Goal: Task Accomplishment & Management: Use online tool/utility

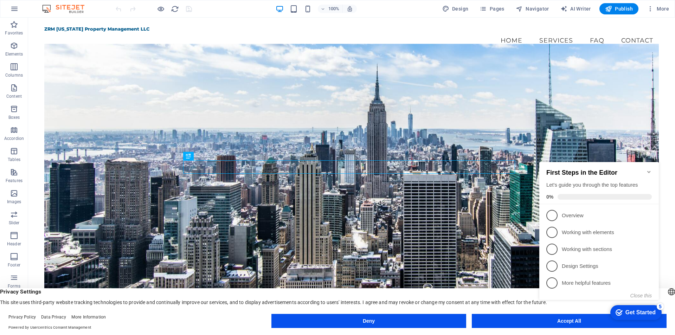
click at [652, 169] on icon "Minimize checklist" at bounding box center [650, 172] width 6 height 6
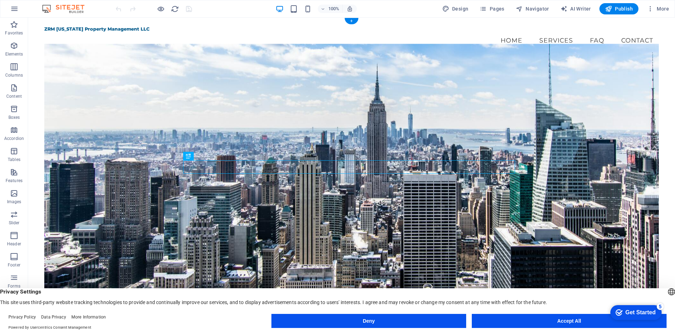
click at [321, 108] on figure at bounding box center [351, 183] width 615 height 279
click at [61, 49] on icon at bounding box center [59, 48] width 4 height 7
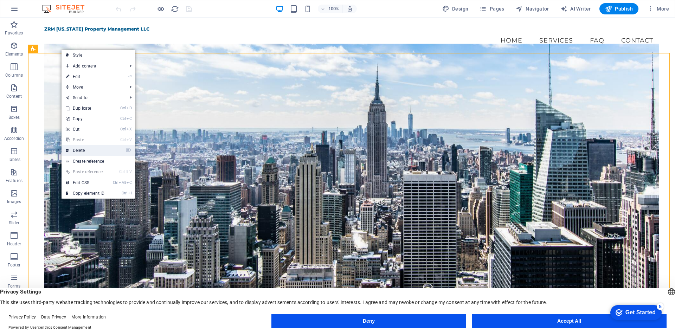
click at [93, 152] on link "⌦ Delete" at bounding box center [85, 150] width 47 height 11
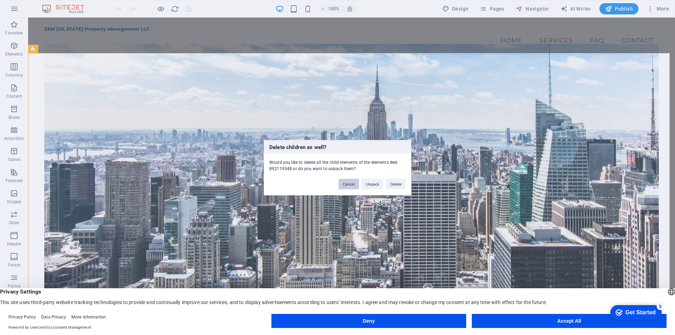
click at [339, 182] on button "Cancel" at bounding box center [349, 184] width 20 height 11
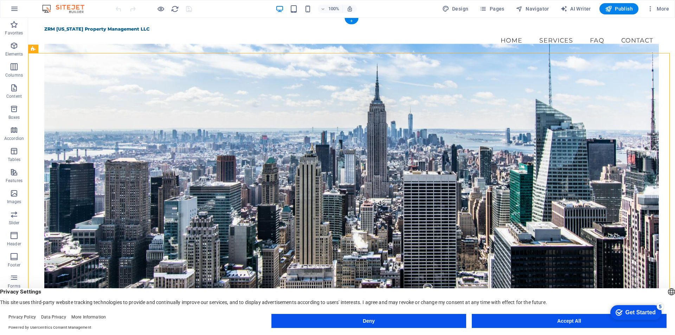
click at [190, 110] on figure at bounding box center [351, 183] width 615 height 279
click at [56, 49] on button at bounding box center [59, 49] width 8 height 8
click at [37, 182] on div "Welcome to ZRM [US_STATE] Property Management Exceptional Service, Unmatched Re…" at bounding box center [351, 248] width 647 height 381
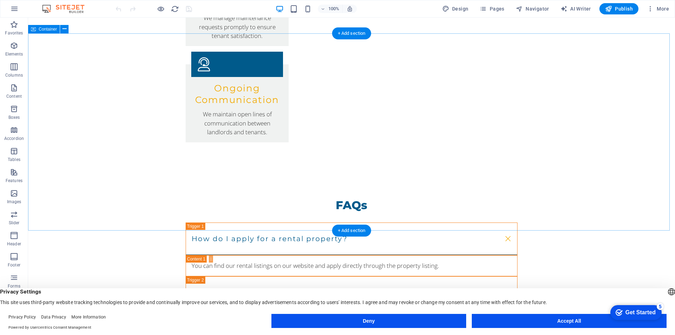
scroll to position [985, 0]
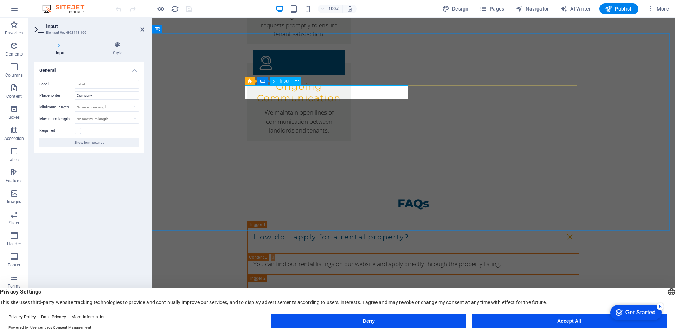
type input "["
click at [89, 186] on div "General Label Placeholder Company Minimum length No minimum length chars Maximu…" at bounding box center [89, 190] width 111 height 256
drag, startPoint x: 110, startPoint y: 95, endPoint x: 55, endPoint y: 96, distance: 55.2
click at [55, 96] on div "Placeholder Company" at bounding box center [89, 95] width 100 height 8
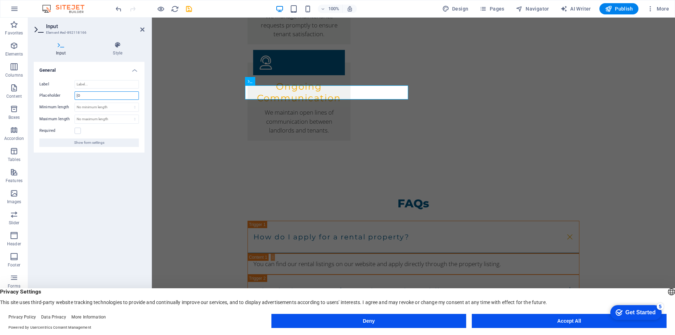
type input "["
click at [139, 28] on h2 "Input" at bounding box center [95, 26] width 99 height 6
click at [143, 27] on icon at bounding box center [142, 30] width 4 height 6
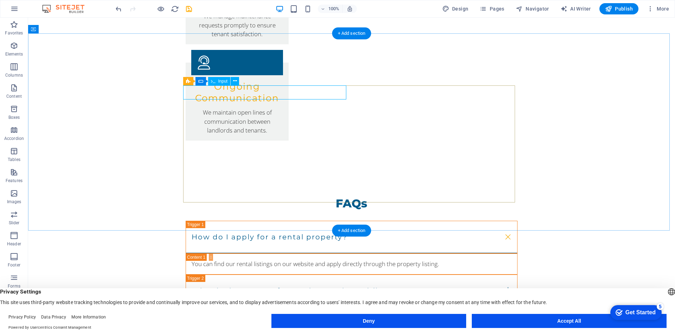
click at [226, 83] on button at bounding box center [223, 81] width 8 height 8
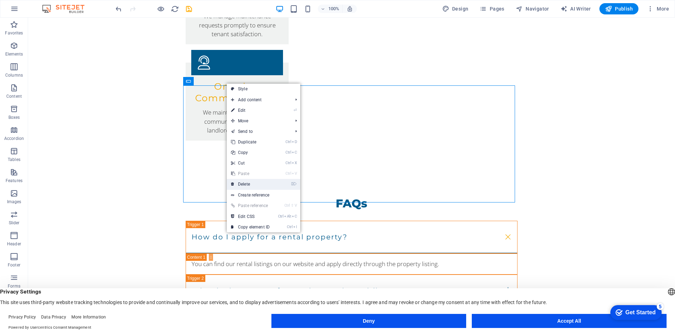
click at [256, 183] on link "⌦ Delete" at bounding box center [250, 184] width 47 height 11
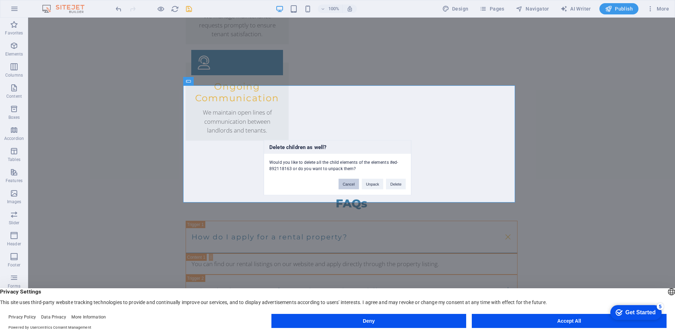
drag, startPoint x: 351, startPoint y: 180, endPoint x: 208, endPoint y: 71, distance: 180.0
click at [351, 180] on button "Cancel" at bounding box center [349, 184] width 20 height 11
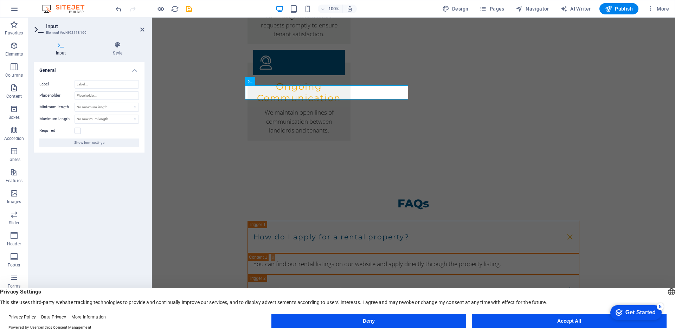
click at [135, 68] on h4 "General" at bounding box center [89, 68] width 111 height 13
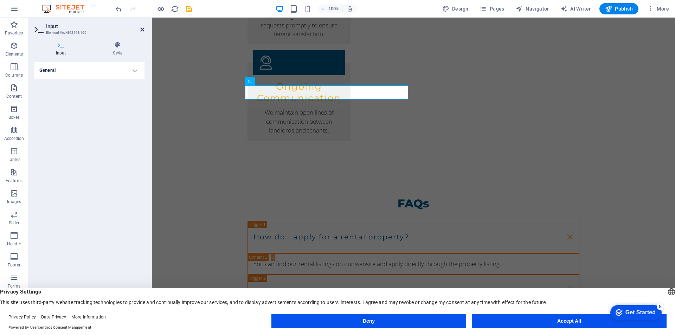
click at [140, 32] on icon at bounding box center [142, 30] width 4 height 6
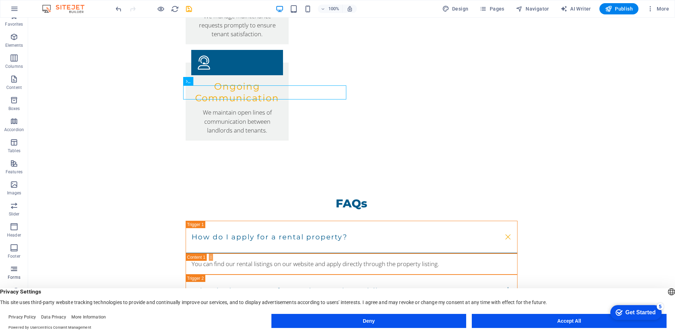
scroll to position [10, 0]
click at [562, 321] on button "Accept All" at bounding box center [569, 321] width 195 height 14
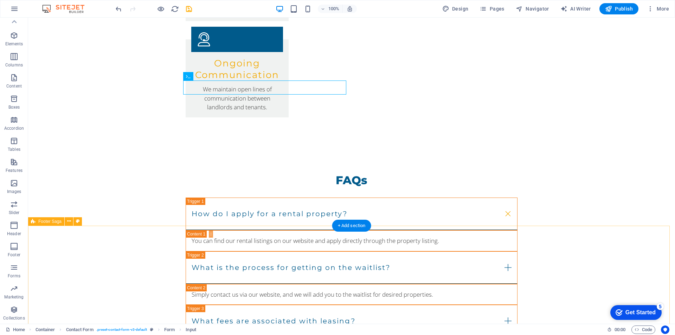
scroll to position [1019, 0]
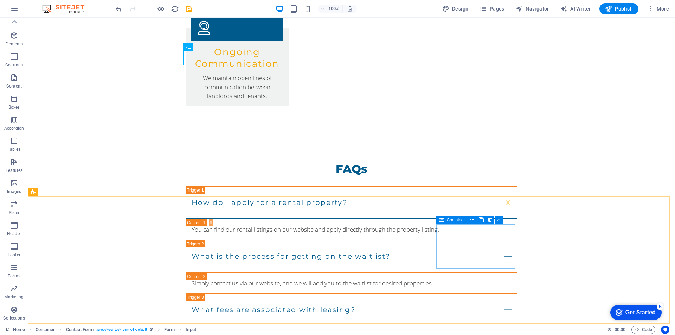
click at [450, 222] on span "Container" at bounding box center [456, 220] width 18 height 4
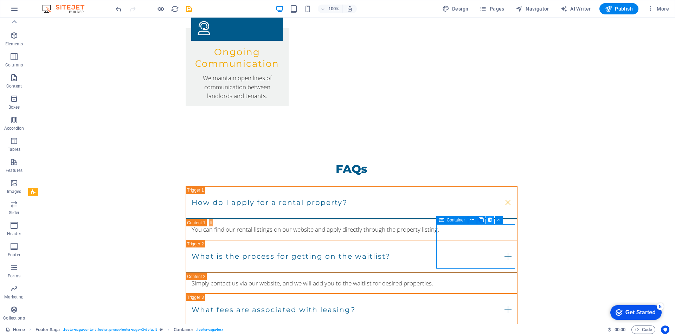
click at [488, 221] on icon at bounding box center [490, 219] width 4 height 7
click at [489, 220] on icon at bounding box center [490, 219] width 4 height 7
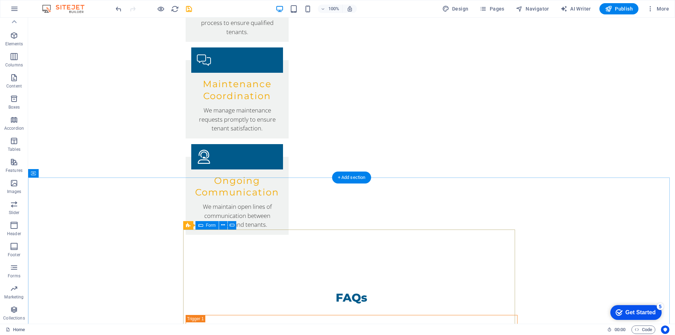
scroll to position [946, 0]
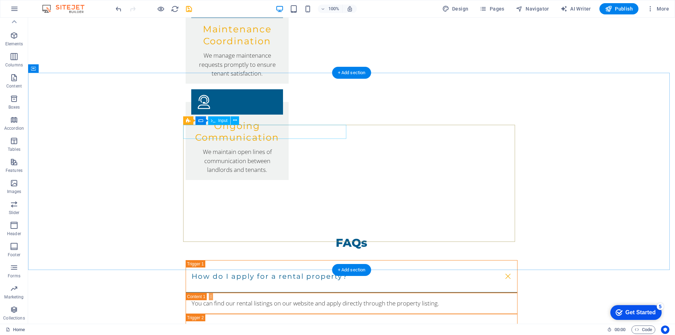
click at [235, 124] on icon at bounding box center [235, 120] width 4 height 7
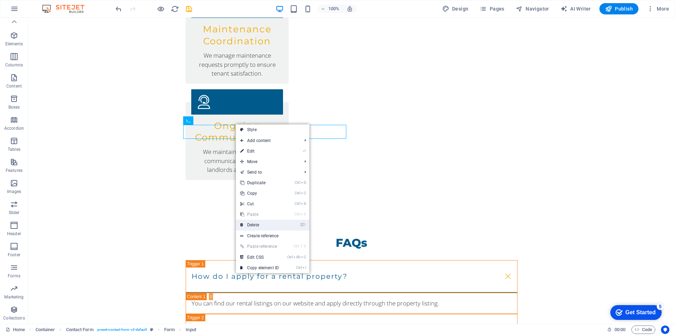
click at [263, 228] on link "⌦ Delete" at bounding box center [259, 225] width 47 height 11
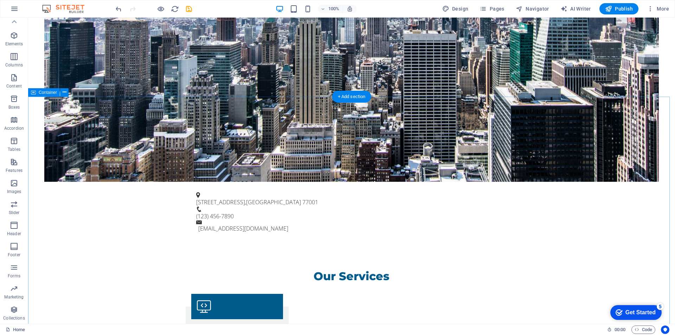
scroll to position [313, 0]
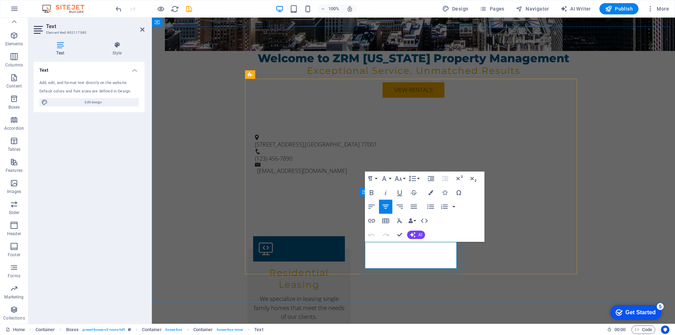
drag, startPoint x: 440, startPoint y: 263, endPoint x: 375, endPoint y: 245, distance: 67.2
copy p "We manage maintenance requests promptly to ensure tenant satisfaction."
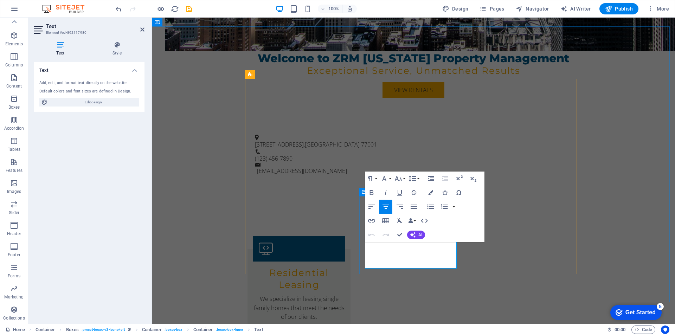
drag, startPoint x: 443, startPoint y: 265, endPoint x: 375, endPoint y: 248, distance: 70.1
drag, startPoint x: 408, startPoint y: 248, endPoint x: 366, endPoint y: 247, distance: 42.6
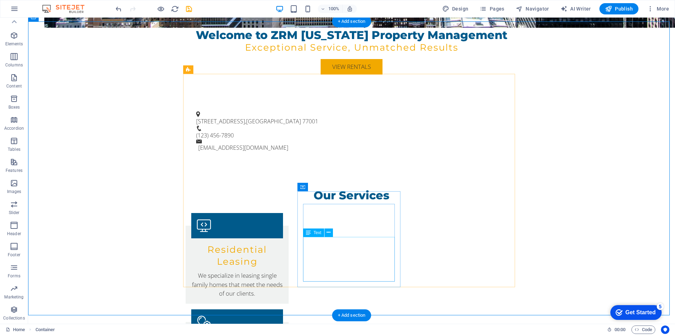
scroll to position [349, 0]
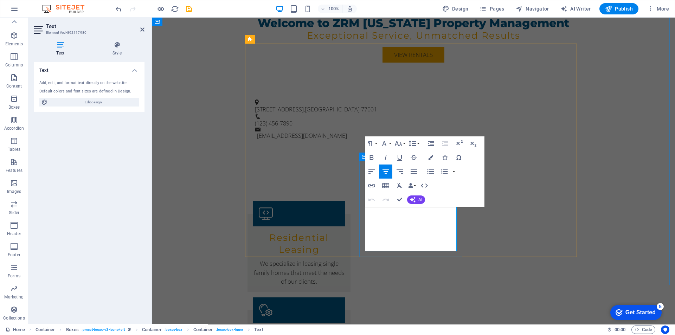
drag, startPoint x: 438, startPoint y: 221, endPoint x: 414, endPoint y: 223, distance: 24.7
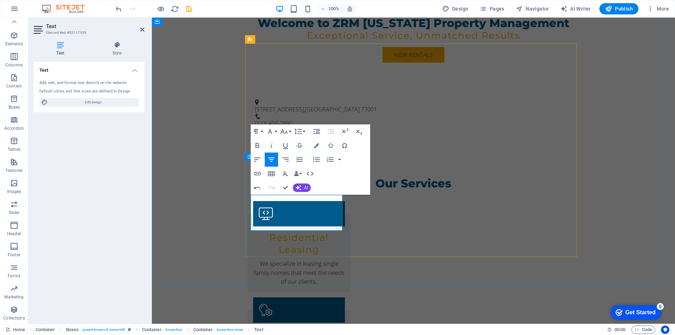
drag, startPoint x: 260, startPoint y: 209, endPoint x: 292, endPoint y: 209, distance: 32.7
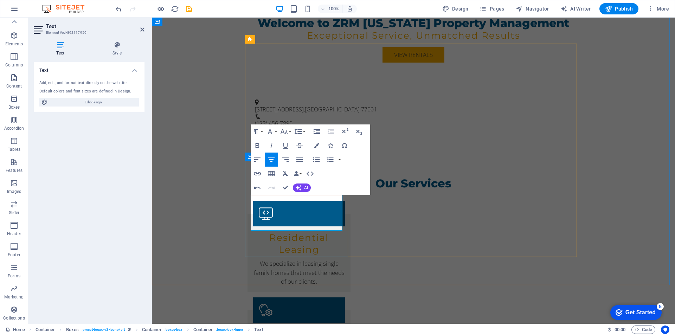
drag, startPoint x: 289, startPoint y: 219, endPoint x: 273, endPoint y: 218, distance: 16.2
drag, startPoint x: 273, startPoint y: 221, endPoint x: 322, endPoint y: 225, distance: 48.7
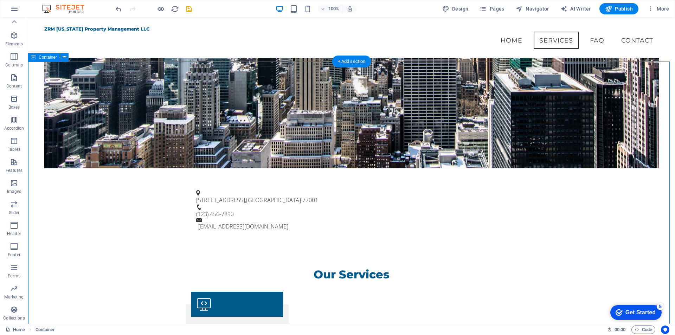
scroll to position [243, 0]
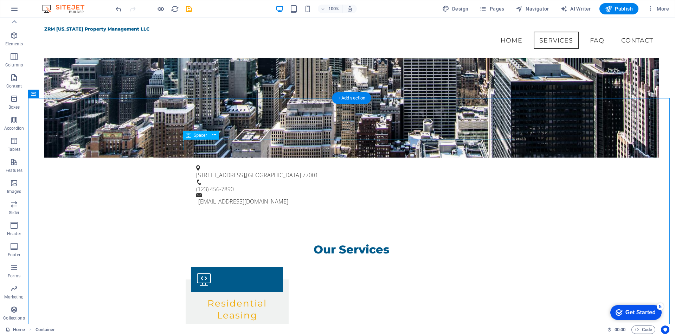
scroll to position [206, 0]
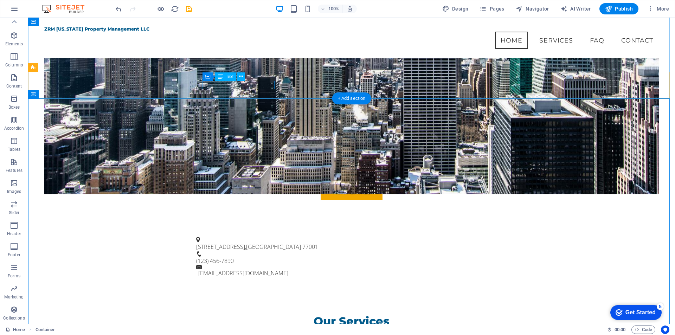
click at [303, 243] on span "77001" at bounding box center [311, 247] width 16 height 8
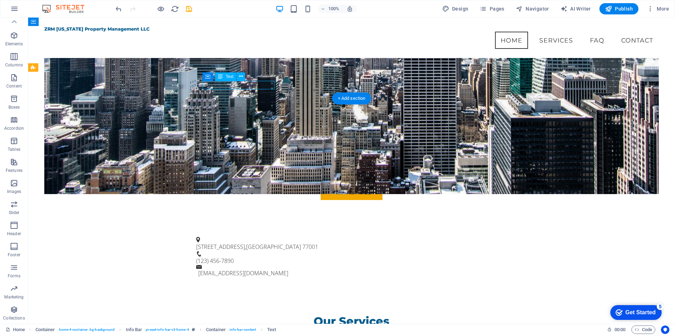
click at [234, 243] on div "[STREET_ADDRESS]" at bounding box center [348, 247] width 305 height 8
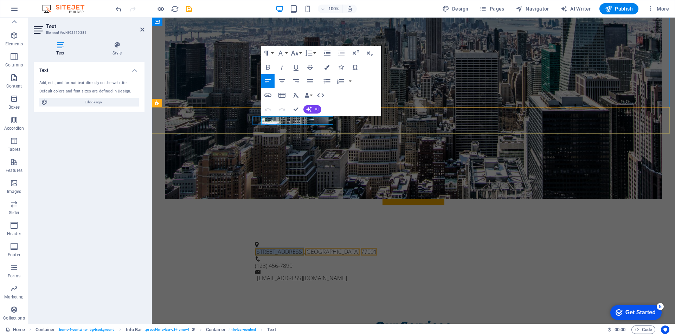
click at [288, 248] on span "[STREET_ADDRESS]" at bounding box center [279, 252] width 49 height 8
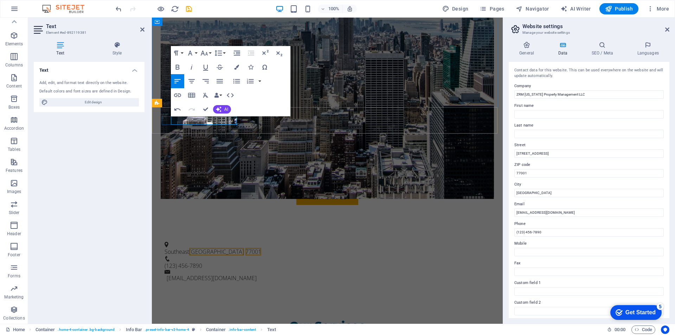
click at [246, 248] on span "77001" at bounding box center [254, 252] width 16 height 8
drag, startPoint x: 225, startPoint y: 120, endPoint x: 232, endPoint y: 120, distance: 6.7
click at [246, 248] on span "77001" at bounding box center [254, 252] width 16 height 8
click at [211, 248] on span "[GEOGRAPHIC_DATA]" at bounding box center [216, 252] width 55 height 8
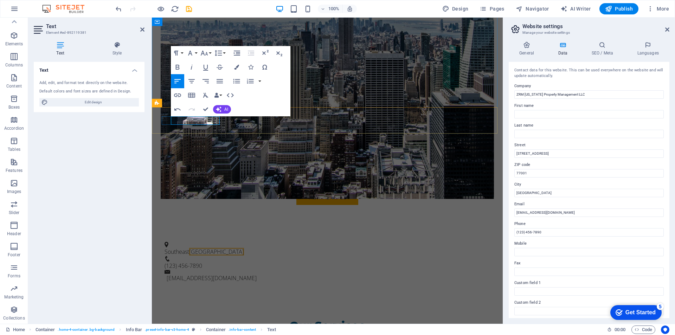
click at [211, 248] on span "[GEOGRAPHIC_DATA]" at bounding box center [216, 252] width 55 height 8
click at [215, 248] on span "[GEOGRAPHIC_DATA]" at bounding box center [216, 252] width 55 height 8
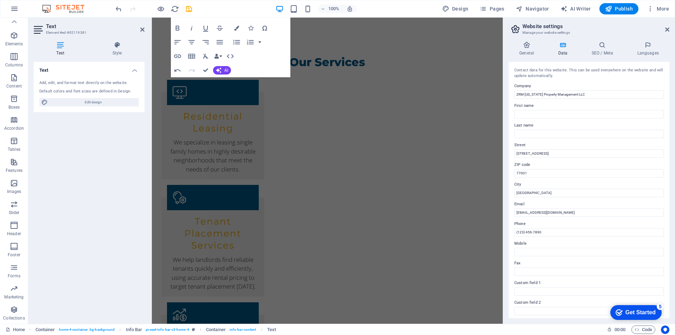
scroll to position [474, 0]
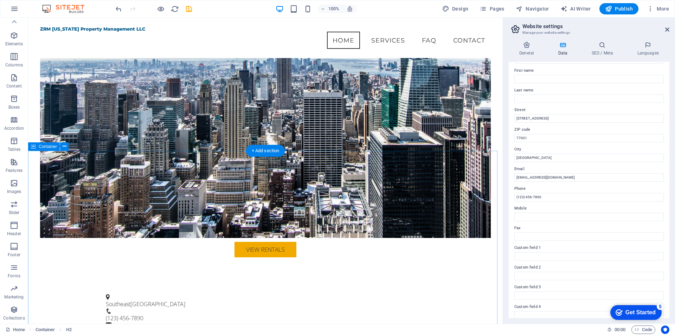
scroll to position [138, 0]
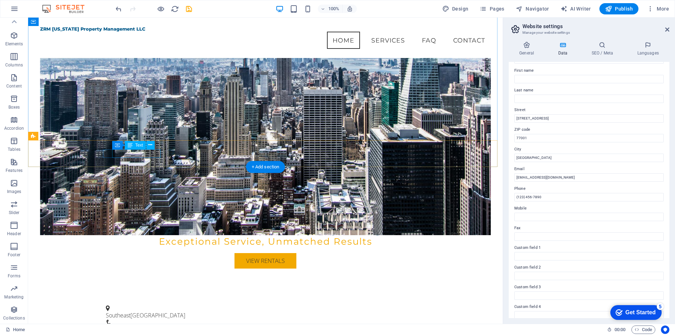
click at [141, 312] on span "[GEOGRAPHIC_DATA]" at bounding box center [158, 316] width 55 height 8
click at [142, 312] on span "[GEOGRAPHIC_DATA]" at bounding box center [158, 316] width 55 height 8
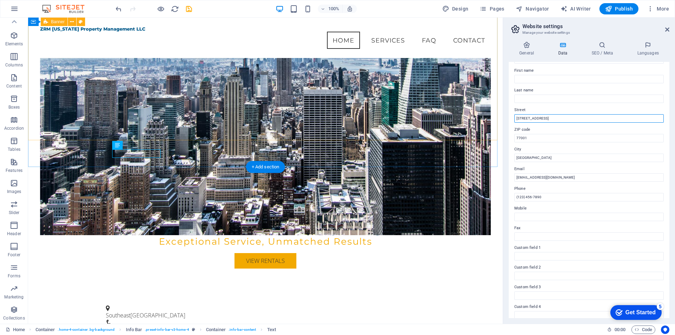
drag, startPoint x: 584, startPoint y: 133, endPoint x: 476, endPoint y: 122, distance: 109.2
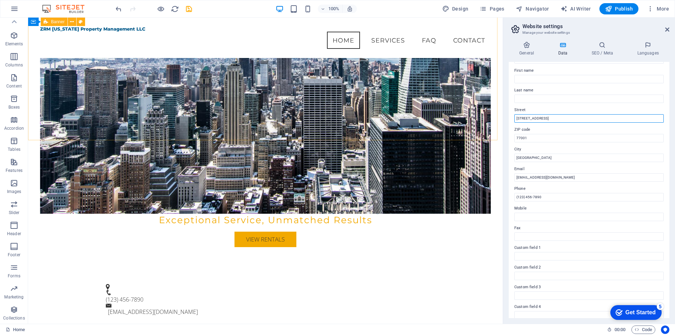
click at [542, 118] on input "[STREET_ADDRESS]" at bounding box center [590, 118] width 150 height 8
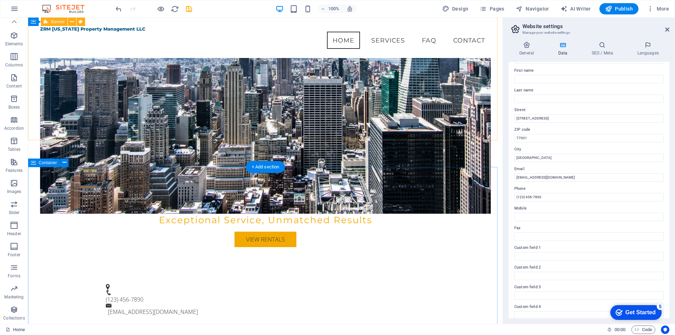
click at [148, 275] on div "(123) 456-7890 [EMAIL_ADDRESS][DOMAIN_NAME]" at bounding box center [265, 300] width 475 height 50
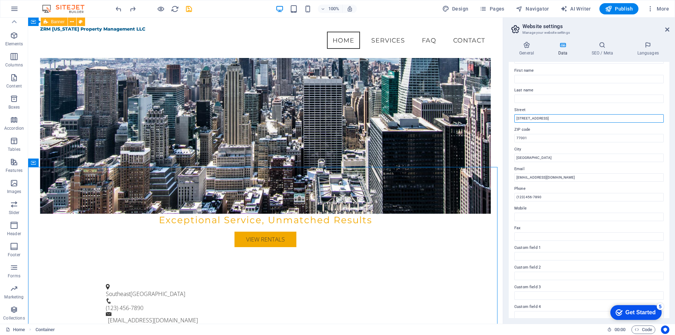
click at [541, 116] on input "[STREET_ADDRESS]" at bounding box center [590, 118] width 150 height 8
type input "1"
drag, startPoint x: 541, startPoint y: 140, endPoint x: 510, endPoint y: 142, distance: 30.7
click at [510, 142] on div "Contact data for this website. This can be used everywhere on the website and w…" at bounding box center [589, 190] width 161 height 256
drag, startPoint x: 535, startPoint y: 156, endPoint x: 511, endPoint y: 155, distance: 24.0
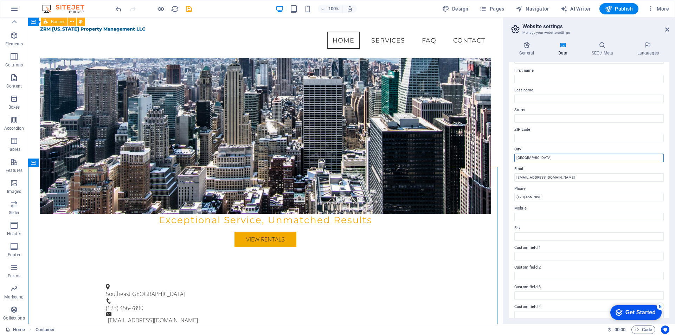
click at [511, 155] on div "Contact data for this website. This can be used everywhere on the website and w…" at bounding box center [589, 190] width 161 height 256
type input "[GEOGRAPHIC_DATA]"
type input "z"
click at [577, 201] on input "(123) 456-7890" at bounding box center [590, 197] width 150 height 8
click at [578, 206] on label "Mobile" at bounding box center [590, 208] width 150 height 8
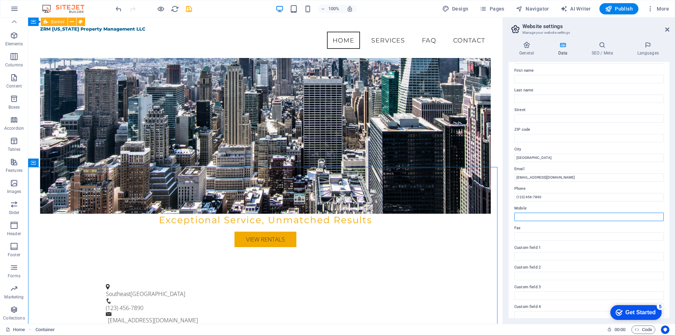
click at [578, 213] on input "Mobile" at bounding box center [590, 217] width 150 height 8
drag, startPoint x: 565, startPoint y: 178, endPoint x: 513, endPoint y: 173, distance: 52.3
click at [513, 173] on div "Contact data for this website. This can be used everywhere on the website and w…" at bounding box center [589, 190] width 161 height 256
type input "[EMAIL_ADDRESS][DOMAIN_NAME]"
click at [548, 185] on label "Phone" at bounding box center [590, 189] width 150 height 8
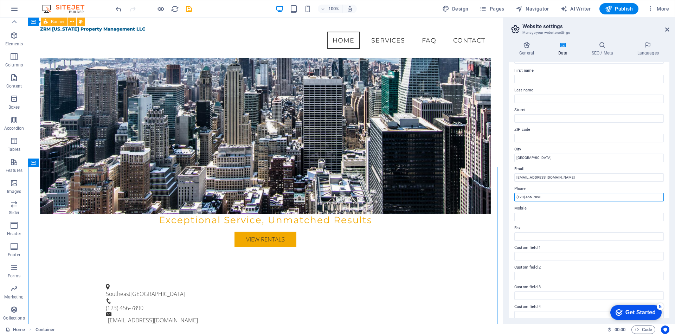
click at [548, 193] on input "(123) 456-7890" at bounding box center [590, 197] width 150 height 8
drag, startPoint x: 555, startPoint y: 198, endPoint x: 514, endPoint y: 199, distance: 41.9
click at [514, 199] on div "Contact data for this website. This can be used everywhere on the website and w…" at bounding box center [589, 190] width 161 height 256
click at [584, 206] on label "Mobile" at bounding box center [590, 208] width 150 height 8
click at [584, 213] on input "Mobile" at bounding box center [590, 217] width 150 height 8
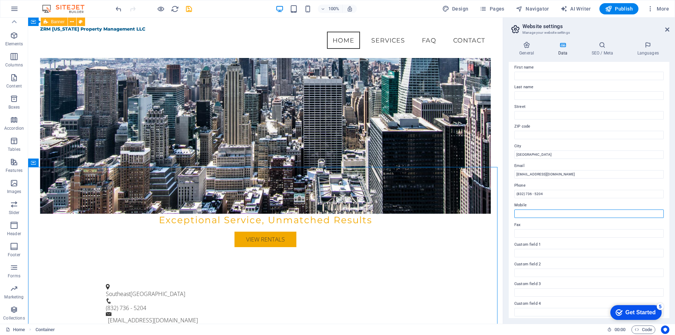
scroll to position [0, 0]
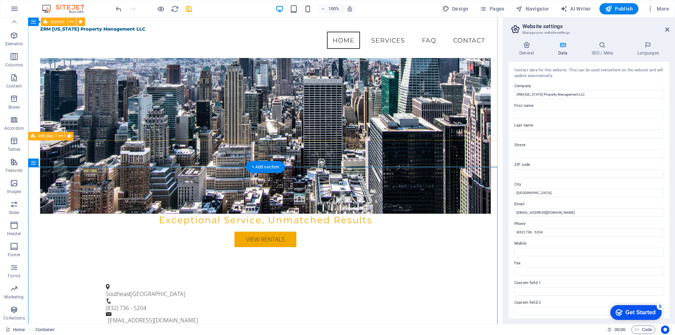
click at [474, 275] on div "[GEOGRAPHIC_DATA] Area (832) 736 - 5204 [EMAIL_ADDRESS][DOMAIN_NAME]" at bounding box center [265, 304] width 475 height 58
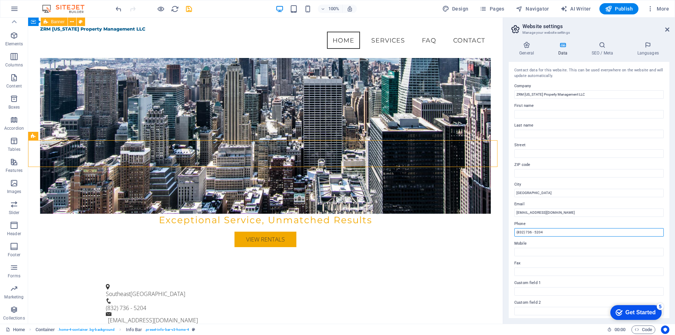
click at [536, 230] on input "(832) 736 - 5204" at bounding box center [590, 232] width 150 height 8
type input "[PHONE_NUMBER]"
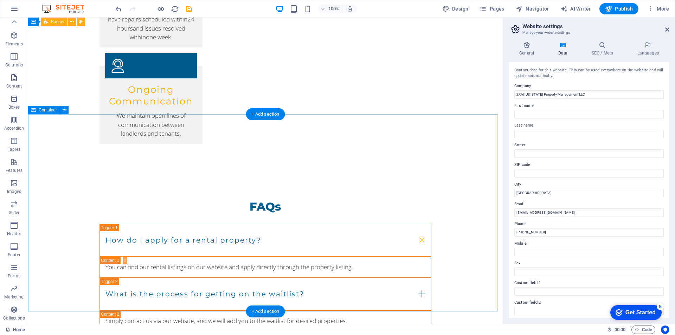
scroll to position [1062, 0]
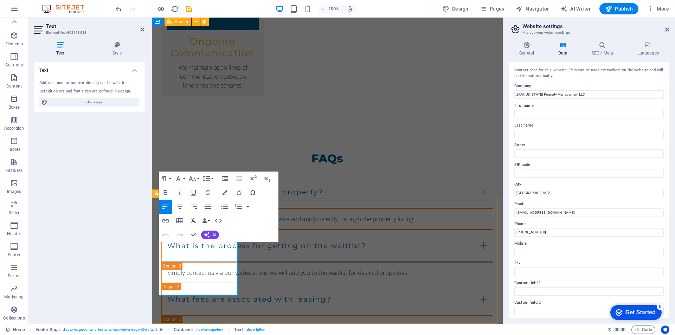
drag, startPoint x: 206, startPoint y: 258, endPoint x: 212, endPoint y: 261, distance: 6.2
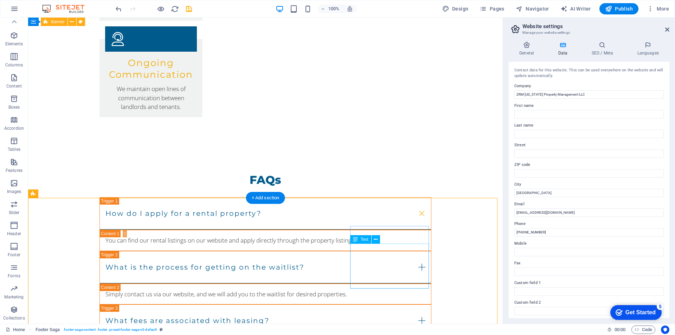
click at [386, 222] on icon at bounding box center [386, 221] width 4 height 7
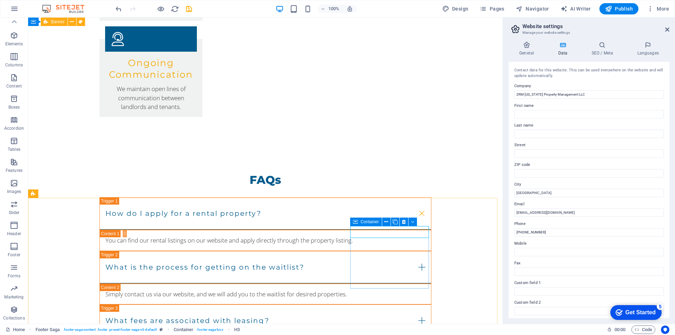
click at [356, 221] on icon at bounding box center [355, 222] width 5 height 8
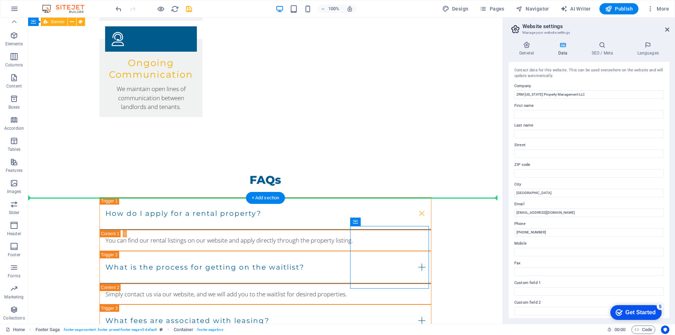
drag, startPoint x: 384, startPoint y: 239, endPoint x: 250, endPoint y: 233, distance: 133.5
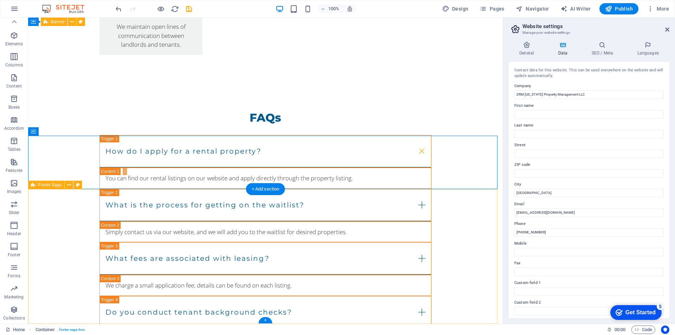
scroll to position [1071, 0]
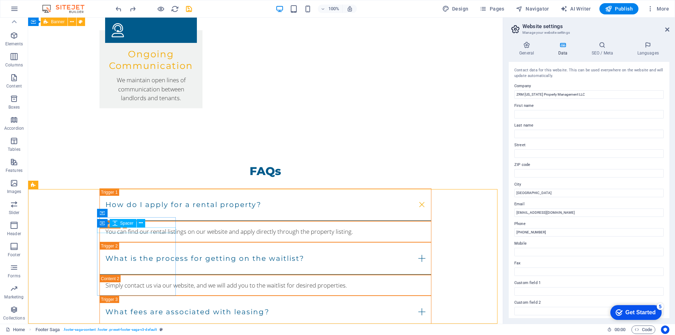
click at [128, 223] on span "Spacer" at bounding box center [126, 223] width 13 height 4
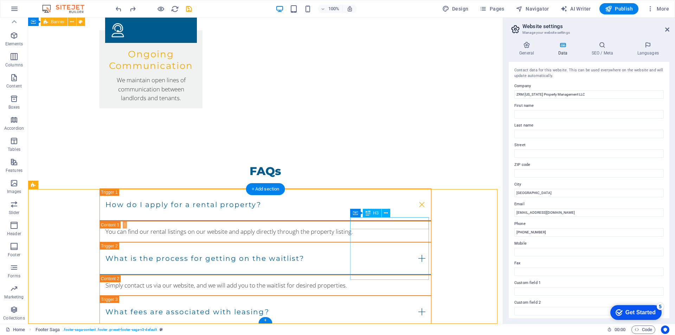
click at [356, 214] on icon at bounding box center [355, 213] width 5 height 8
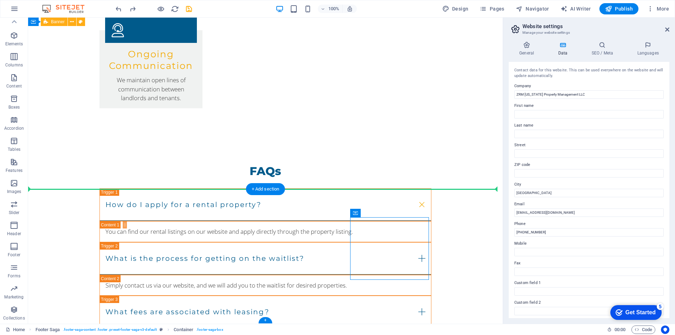
drag, startPoint x: 385, startPoint y: 231, endPoint x: 238, endPoint y: 223, distance: 146.9
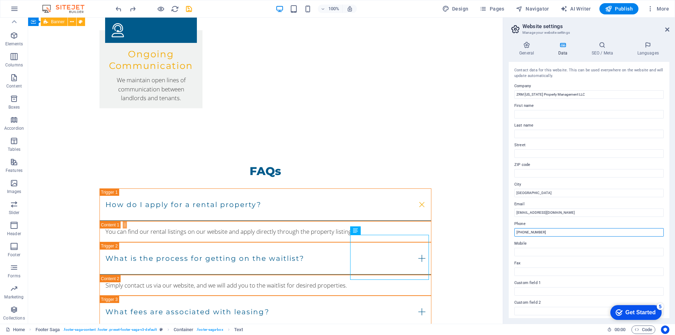
click at [549, 232] on input "[PHONE_NUMBER]" at bounding box center [590, 232] width 150 height 8
drag, startPoint x: 546, startPoint y: 231, endPoint x: 506, endPoint y: 236, distance: 40.4
click at [506, 236] on div "General Data SEO / Meta Languages Website name [DOMAIN_NAME] Logo Drag files he…" at bounding box center [589, 180] width 172 height 288
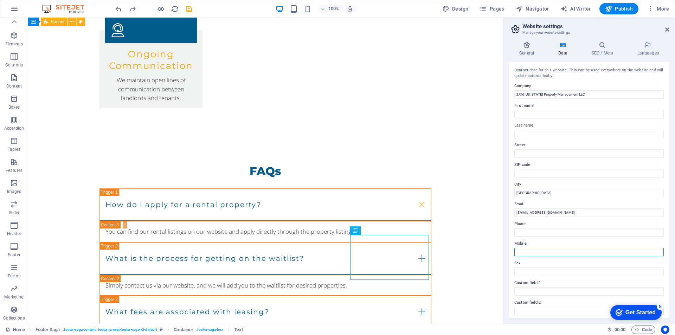
click at [537, 252] on input "Mobile" at bounding box center [590, 252] width 150 height 8
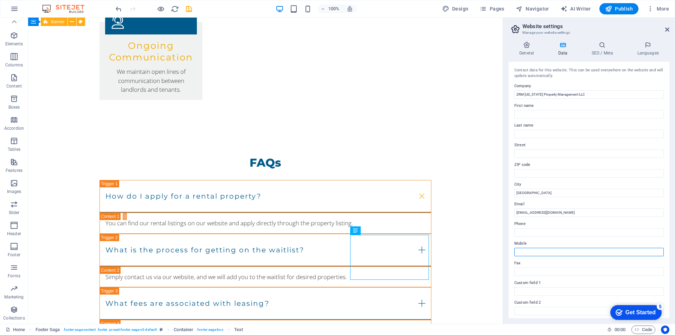
paste input "[PHONE_NUMBER]"
type input "[PHONE_NUMBER]"
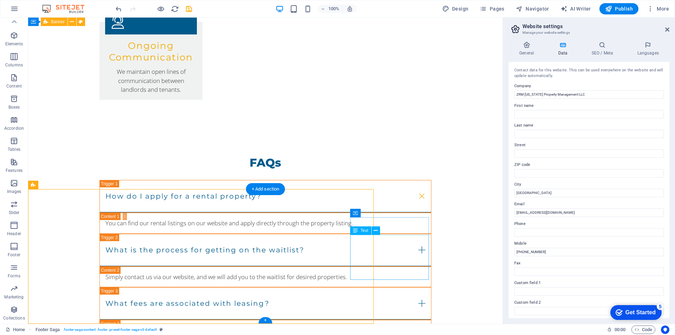
drag, startPoint x: 489, startPoint y: 254, endPoint x: 398, endPoint y: 247, distance: 92.1
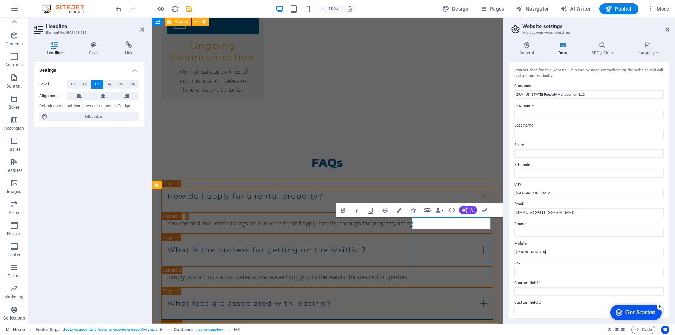
drag, startPoint x: 373, startPoint y: 275, endPoint x: 496, endPoint y: 275, distance: 123.1
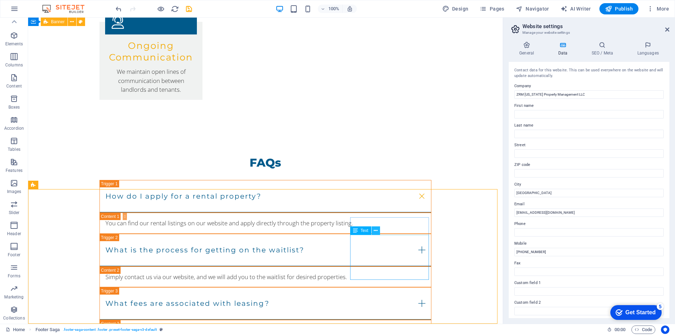
click at [378, 233] on icon at bounding box center [376, 230] width 4 height 7
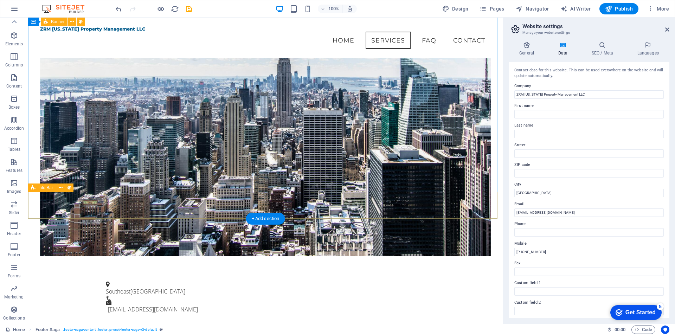
scroll to position [86, 0]
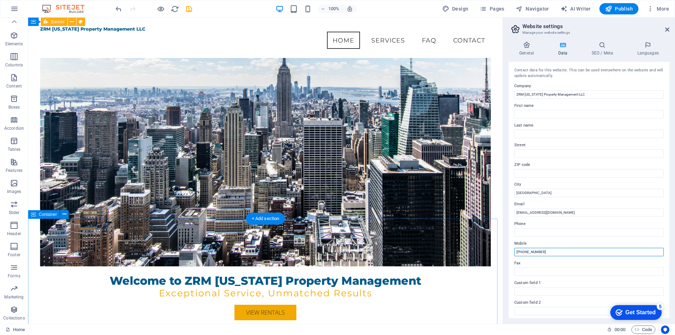
drag, startPoint x: 581, startPoint y: 267, endPoint x: 539, endPoint y: 266, distance: 41.9
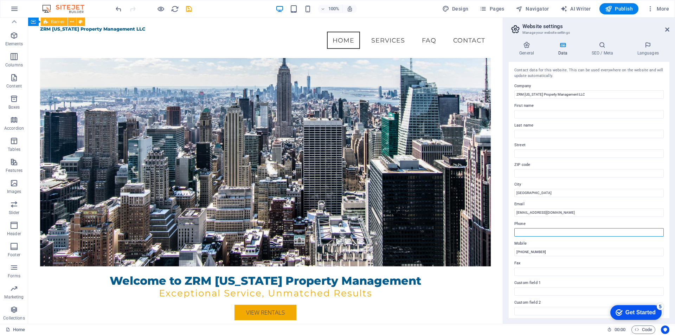
click at [567, 229] on input "Phone" at bounding box center [590, 232] width 150 height 8
paste input "[PHONE_NUMBER]"
type input "[PHONE_NUMBER]"
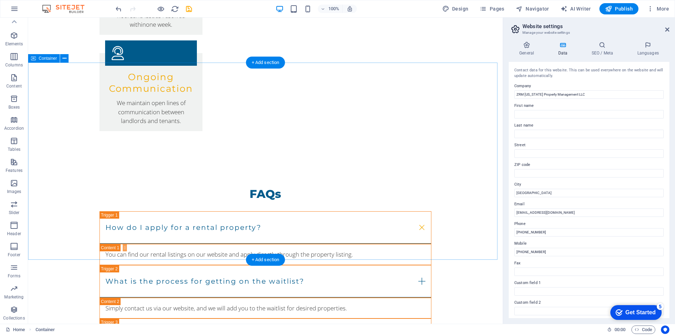
scroll to position [1071, 0]
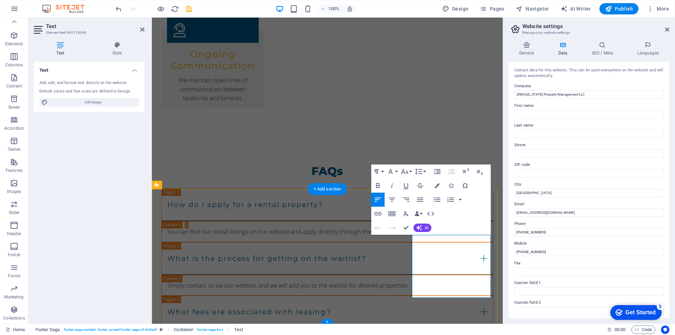
drag, startPoint x: 436, startPoint y: 253, endPoint x: 429, endPoint y: 256, distance: 7.7
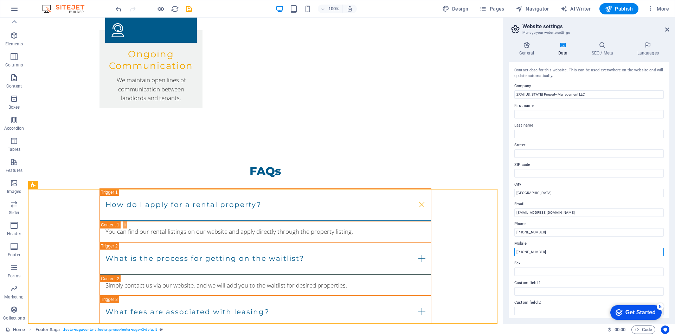
drag, startPoint x: 572, startPoint y: 269, endPoint x: 472, endPoint y: 250, distance: 101.3
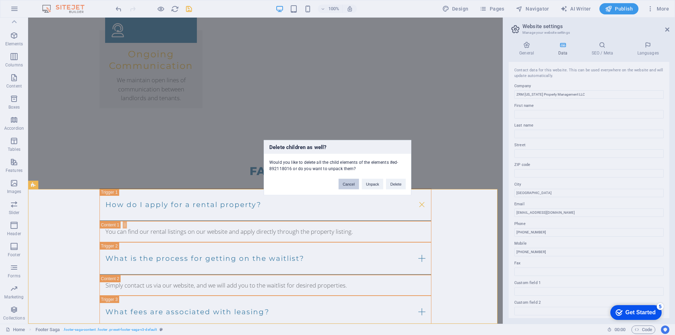
drag, startPoint x: 350, startPoint y: 184, endPoint x: 472, endPoint y: 209, distance: 124.3
click at [350, 184] on button "Cancel" at bounding box center [349, 184] width 20 height 11
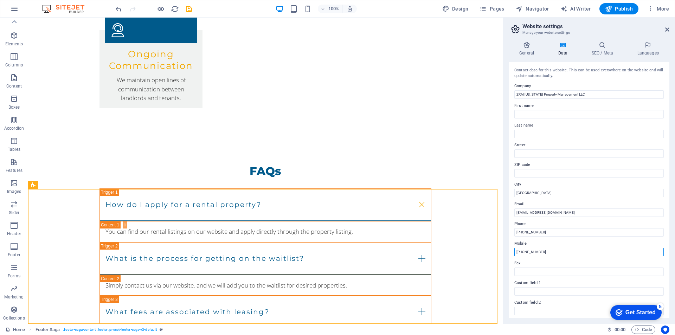
click at [557, 252] on input "[PHONE_NUMBER]" at bounding box center [590, 252] width 150 height 8
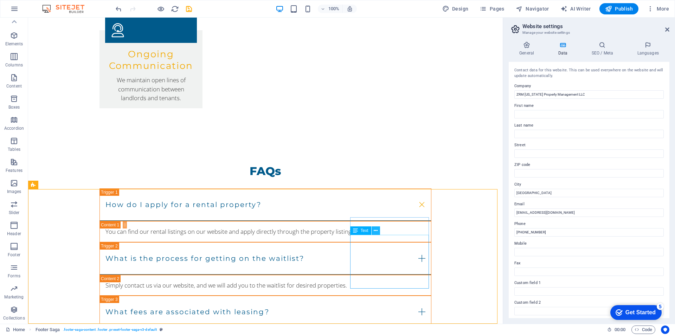
click at [373, 234] on button at bounding box center [376, 231] width 8 height 8
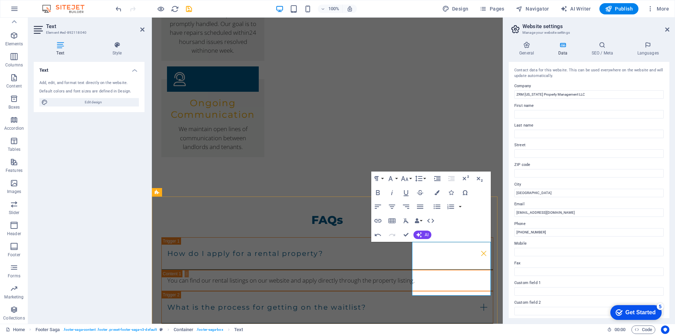
scroll to position [1022, 0]
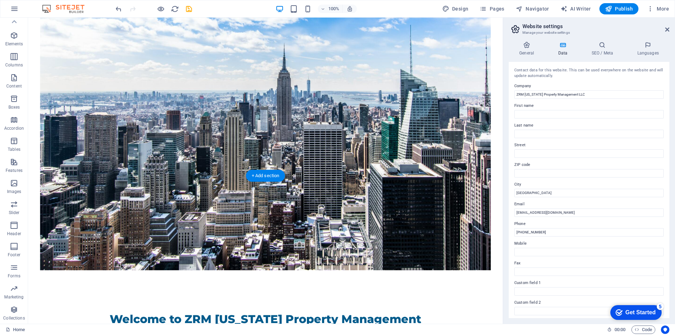
scroll to position [0, 0]
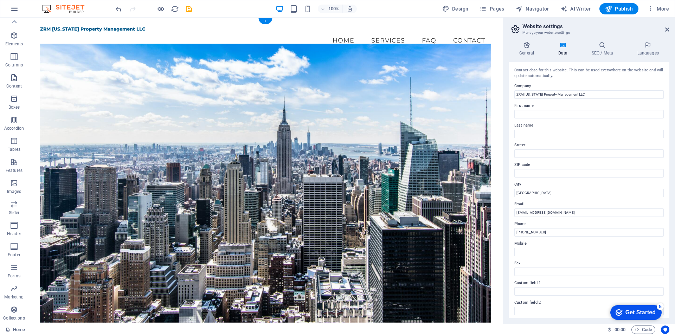
click at [112, 91] on figure at bounding box center [265, 183] width 451 height 279
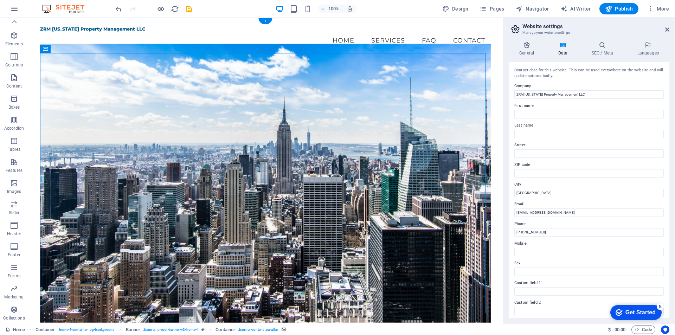
click at [431, 95] on figure at bounding box center [265, 183] width 451 height 279
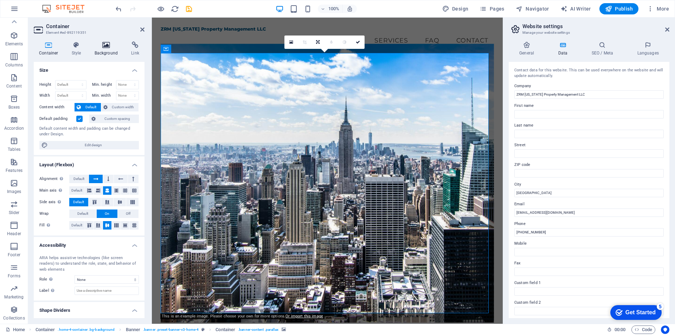
click at [99, 49] on h4 "Background" at bounding box center [107, 49] width 37 height 15
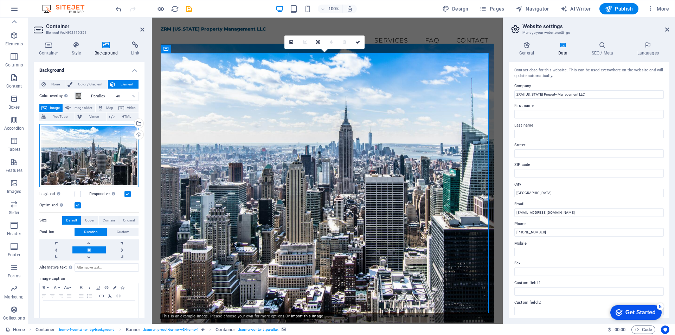
click at [83, 148] on div "Drag files here, click to choose files or select files from Files or our free s…" at bounding box center [89, 155] width 100 height 63
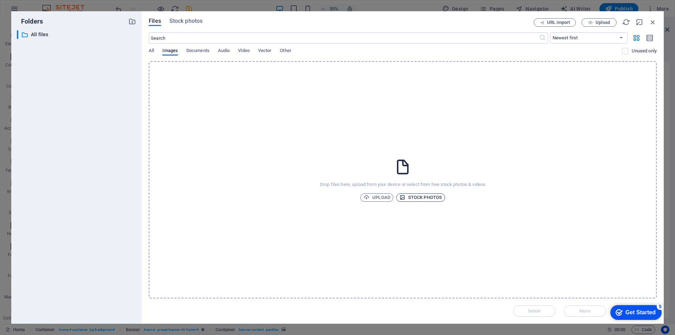
click at [418, 200] on span "Stock photos" at bounding box center [421, 197] width 43 height 8
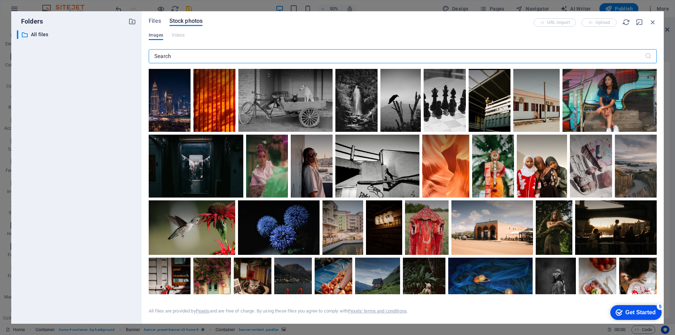
drag, startPoint x: 236, startPoint y: 51, endPoint x: 233, endPoint y: 49, distance: 4.1
click at [236, 51] on input "text" at bounding box center [397, 56] width 496 height 14
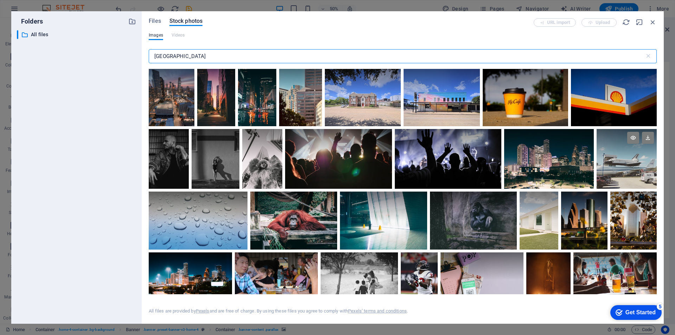
type input "[GEOGRAPHIC_DATA]"
click at [628, 162] on div at bounding box center [627, 159] width 60 height 60
click at [629, 164] on div at bounding box center [627, 174] width 60 height 30
click at [629, 164] on div at bounding box center [627, 159] width 60 height 60
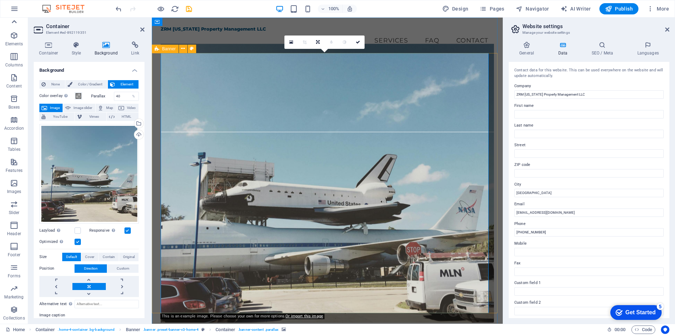
click at [16, 21] on icon at bounding box center [14, 22] width 10 height 10
click at [247, 41] on div "ZRM [US_STATE] Property Management LLC Menu Home Services FAQ Contact" at bounding box center [327, 38] width 351 height 40
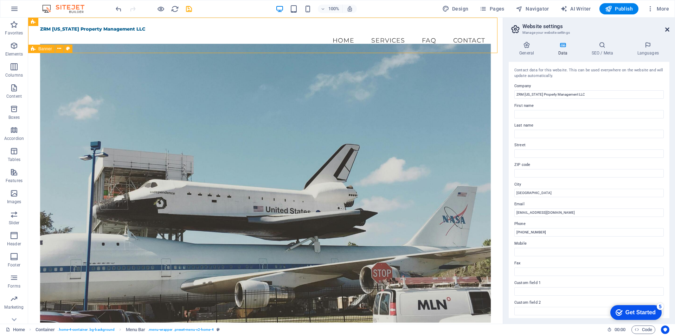
click at [666, 31] on icon at bounding box center [668, 30] width 4 height 6
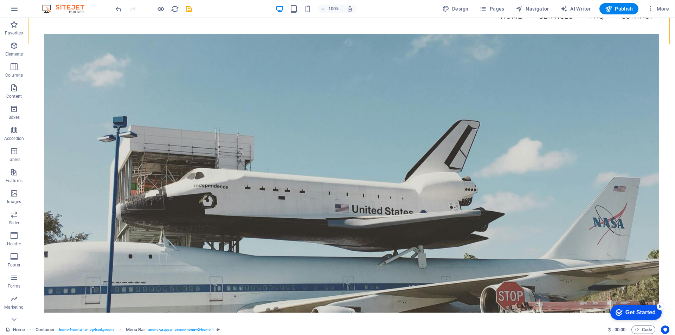
scroll to position [35, 0]
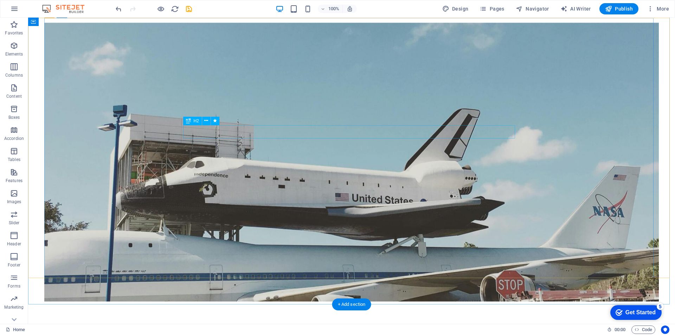
click at [312, 330] on div "Welcome to ZRM [US_STATE] Property Management" at bounding box center [352, 336] width 332 height 13
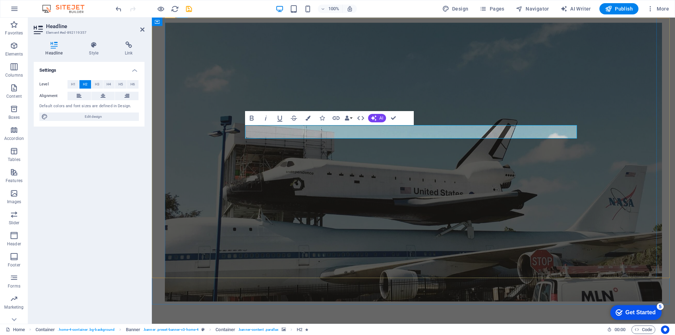
click at [347, 330] on h2 "Welcome to ZRM [US_STATE] Property Management" at bounding box center [414, 336] width 332 height 13
click at [332, 184] on figure at bounding box center [413, 162] width 497 height 279
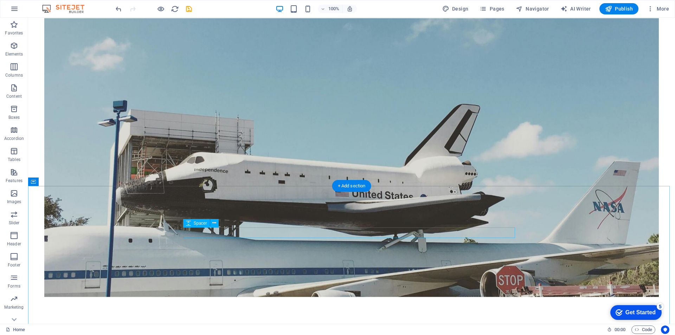
scroll to position [0, 0]
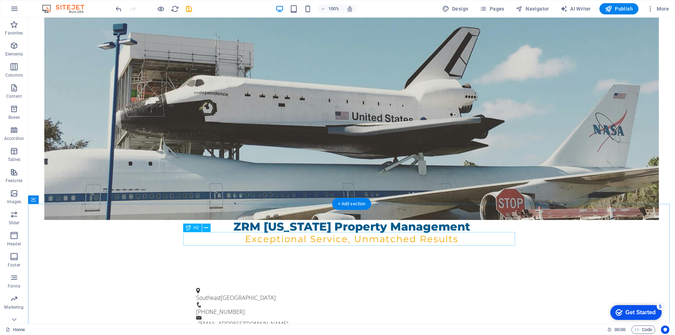
scroll to position [176, 0]
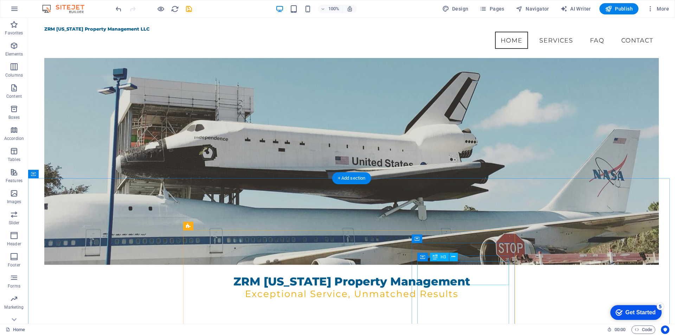
scroll to position [81, 0]
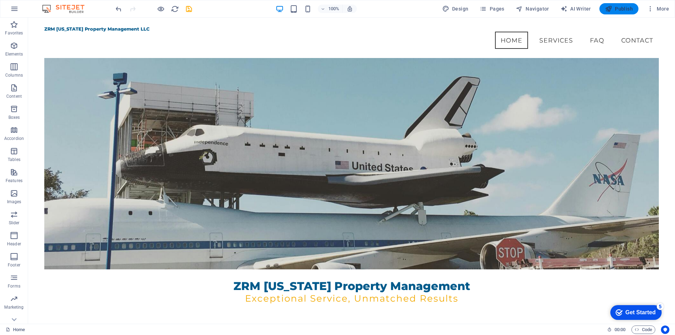
click at [625, 8] on span "Publish" at bounding box center [619, 8] width 28 height 7
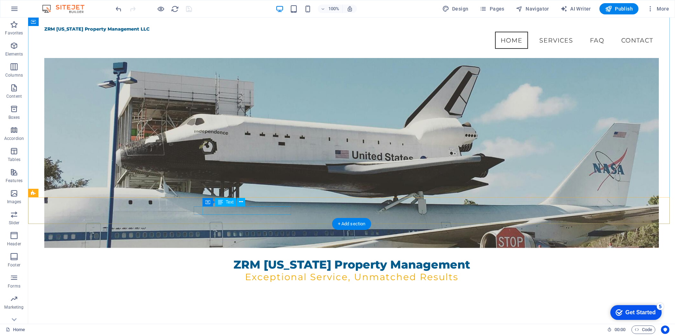
click at [237, 332] on span "[GEOGRAPHIC_DATA]" at bounding box center [248, 336] width 55 height 8
